Goal: Information Seeking & Learning: Learn about a topic

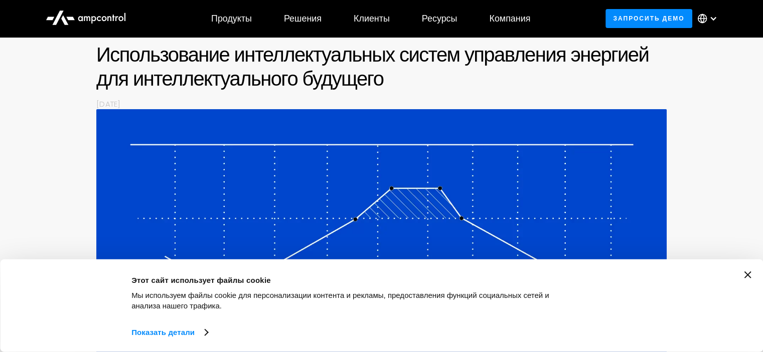
scroll to position [100, 0]
click at [745, 274] on div "Consent Details [#IABV2SETTINGS#] About Этот сайт использует файлы cookie Мы ис…" at bounding box center [381, 306] width 738 height 69
click at [749, 276] on icon "Закрыть баннер" at bounding box center [746, 275] width 7 height 7
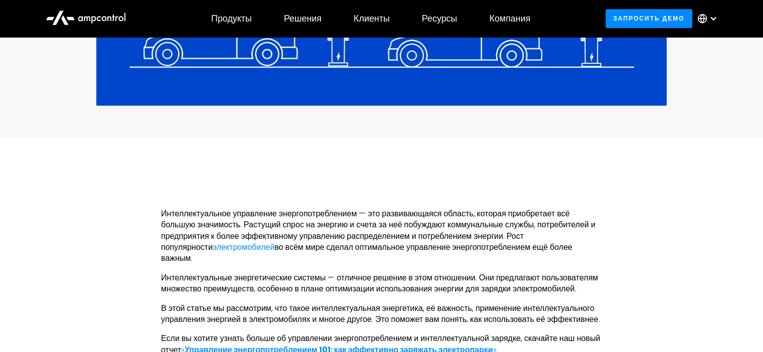
scroll to position [501, 0]
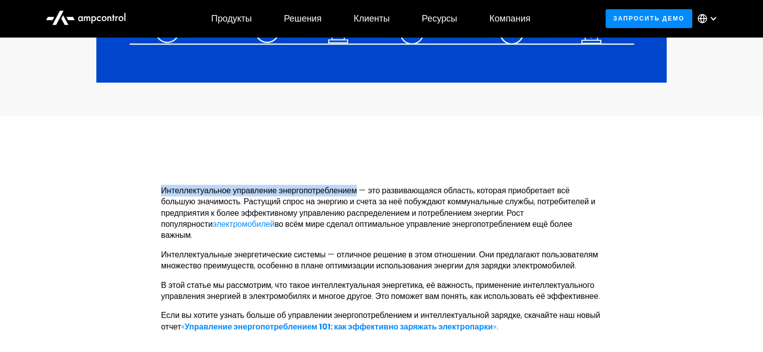
drag, startPoint x: 161, startPoint y: 191, endPoint x: 357, endPoint y: 185, distance: 195.6
click at [357, 185] on font "Интеллектуальное управление энергопотреблением — это развивающаяся область, кот…" at bounding box center [378, 207] width 434 height 45
copy font "Интеллектуальное управление энергопотреблением"
click at [450, 226] on font "во всём мире сделал оптимальное управление энергопотреблением ещё более важным." at bounding box center [366, 230] width 411 height 23
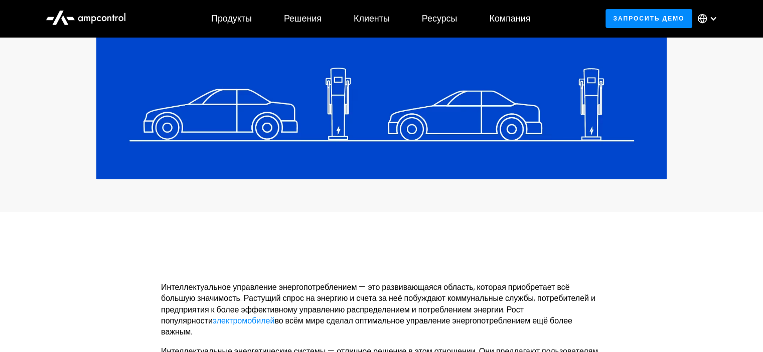
scroll to position [401, 0]
